Goal: Task Accomplishment & Management: Manage account settings

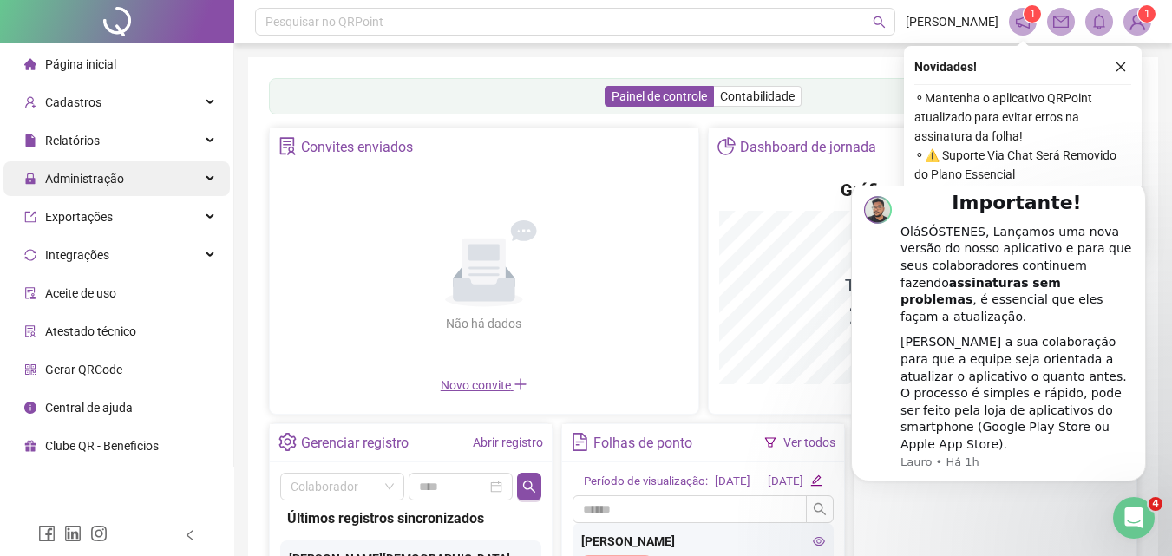
click at [157, 178] on div "Administração" at bounding box center [116, 178] width 226 height 35
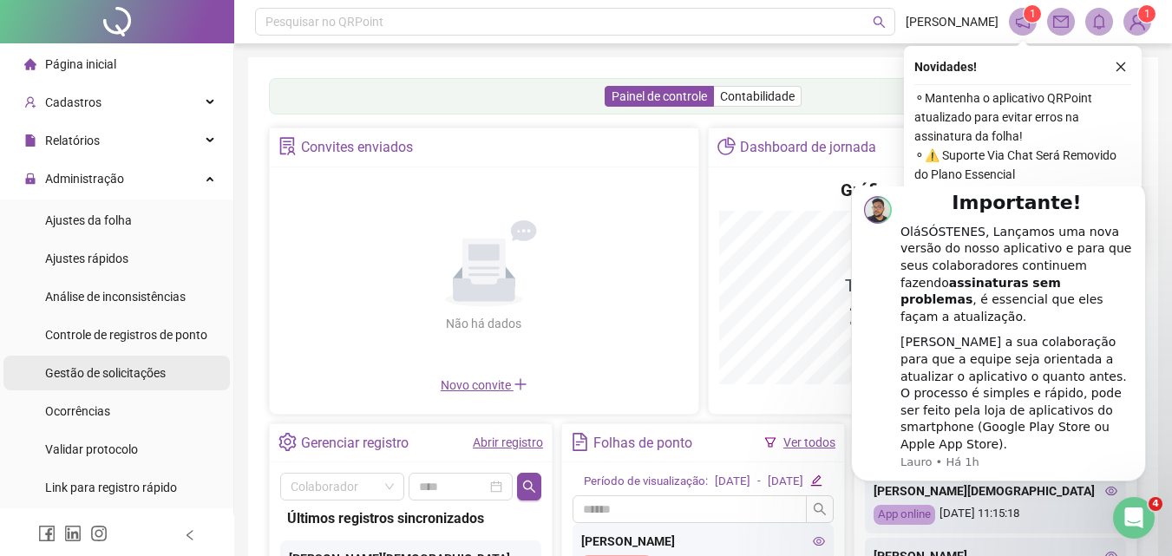
click at [107, 369] on span "Gestão de solicitações" at bounding box center [105, 373] width 121 height 14
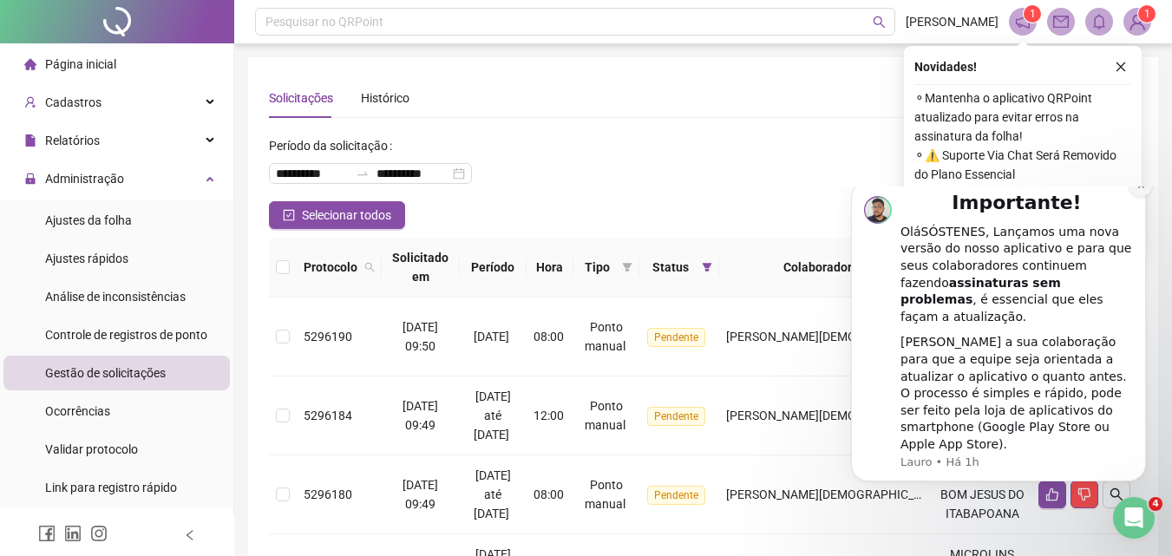
click at [1143, 190] on icon "Dismiss notification" at bounding box center [1142, 185] width 10 height 10
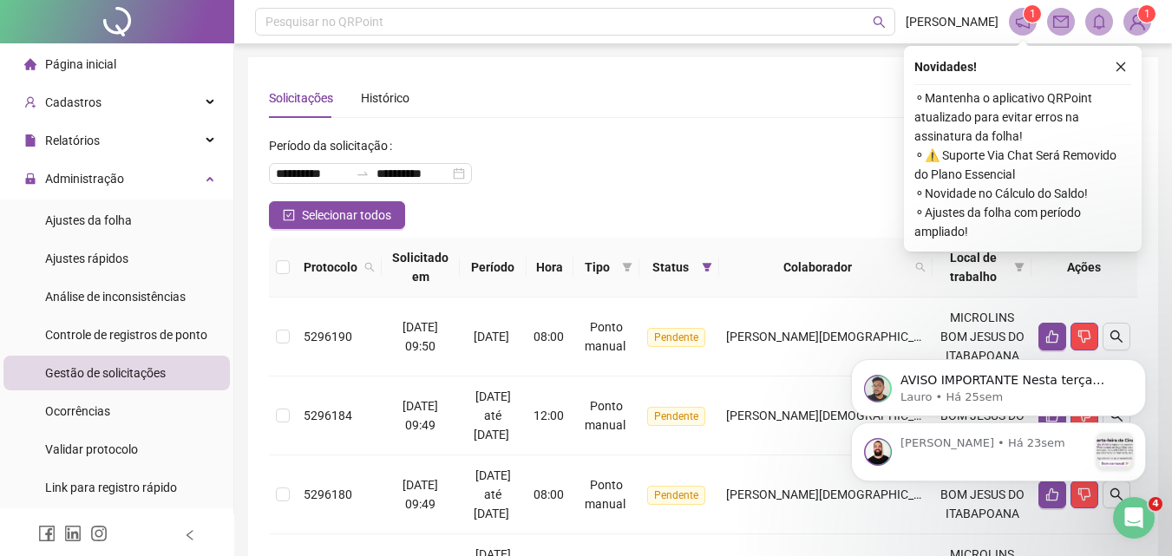
click at [1119, 49] on div "Novidades ! ⚬ Mantenha o aplicativo QRPoint atualizado para evitar erros na ass…" at bounding box center [1023, 149] width 238 height 206
click at [1121, 64] on icon "close" at bounding box center [1121, 67] width 12 height 12
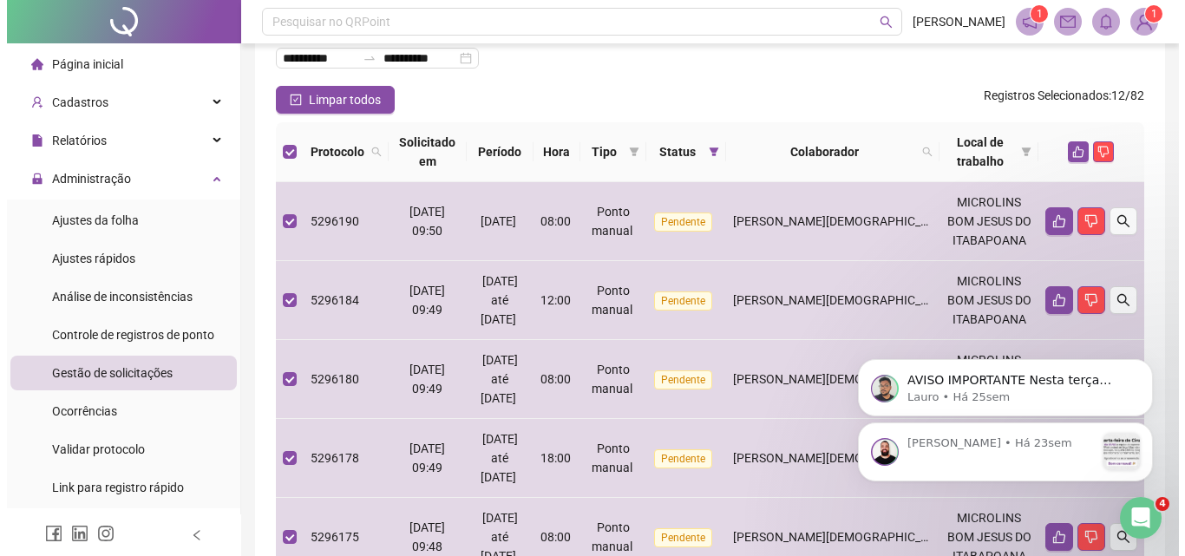
scroll to position [112, 0]
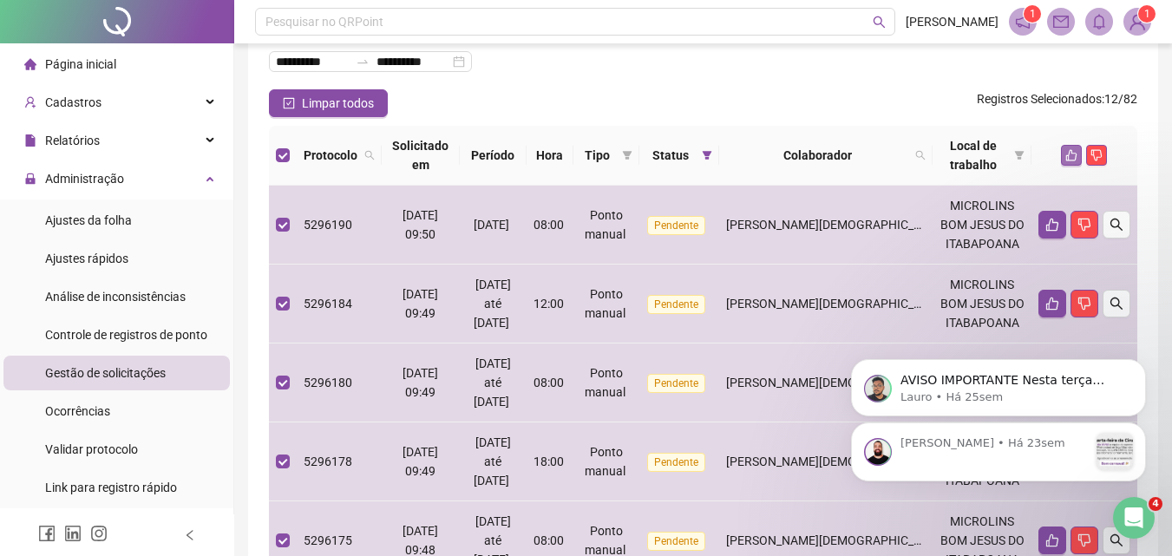
click at [1064, 154] on button "button" at bounding box center [1071, 155] width 21 height 21
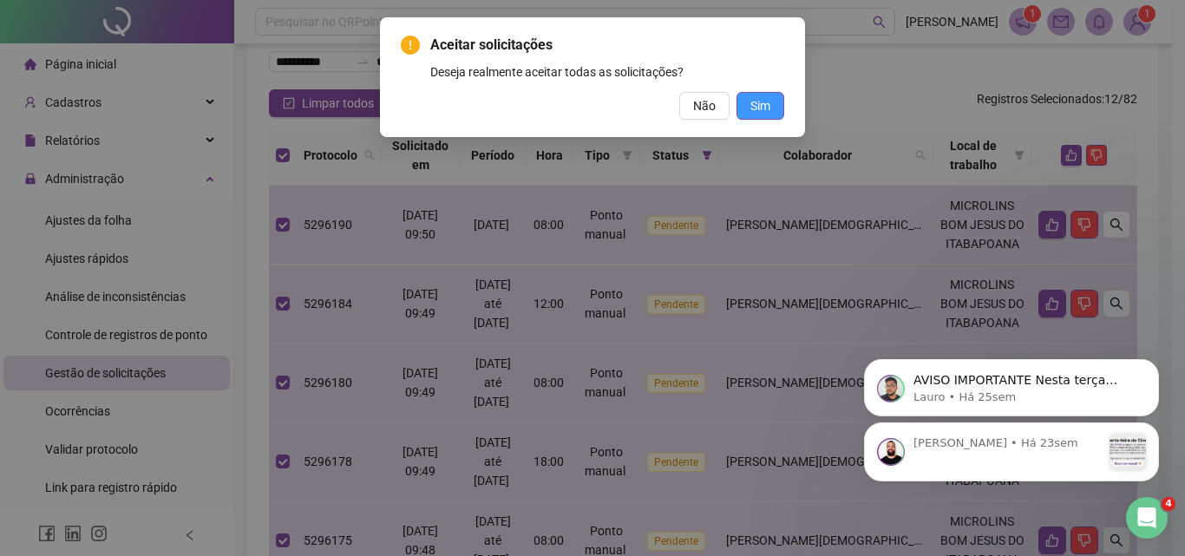
click at [757, 100] on span "Sim" at bounding box center [761, 105] width 20 height 19
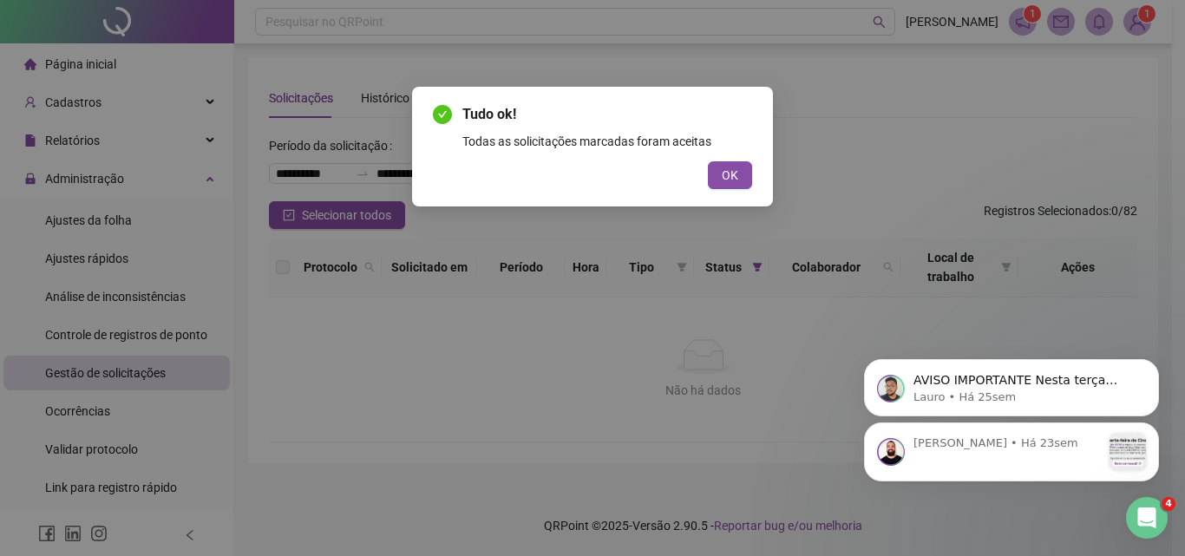
scroll to position [0, 0]
click at [705, 167] on div "OK" at bounding box center [592, 175] width 319 height 28
click at [721, 175] on button "OK" at bounding box center [730, 175] width 44 height 28
